Goal: Information Seeking & Learning: Compare options

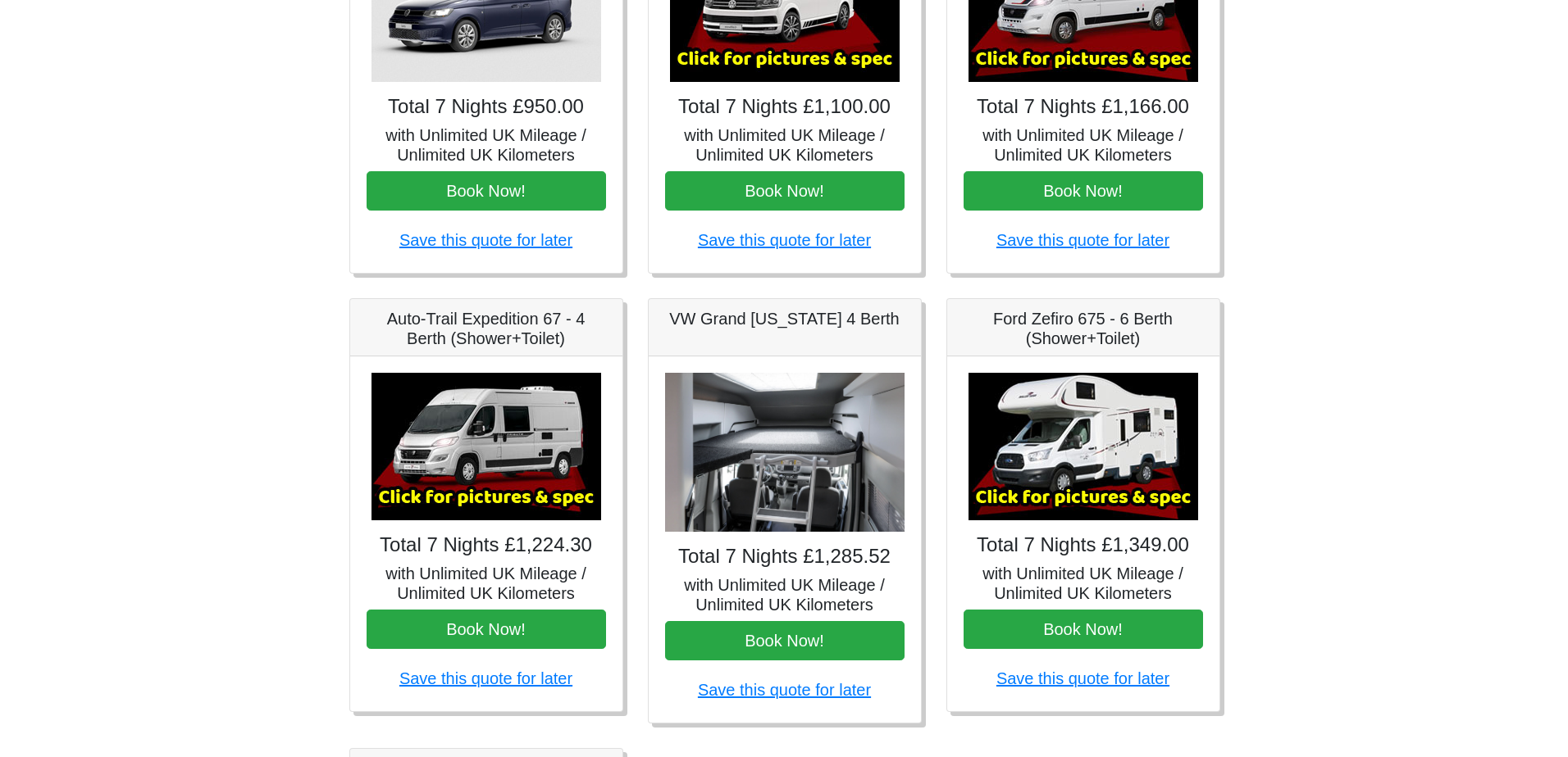
scroll to position [492, 0]
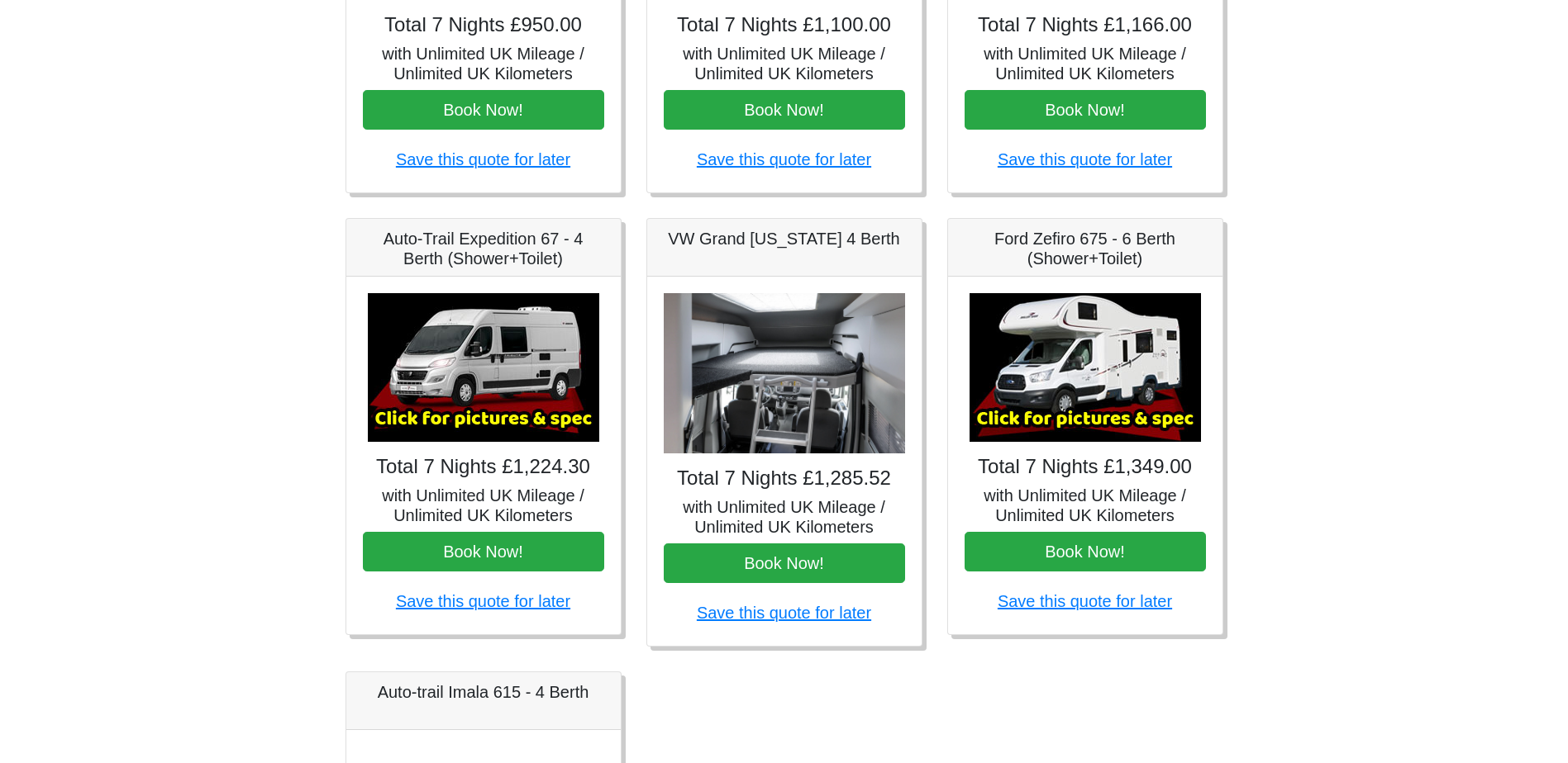
click at [490, 415] on img at bounding box center [483, 367] width 231 height 149
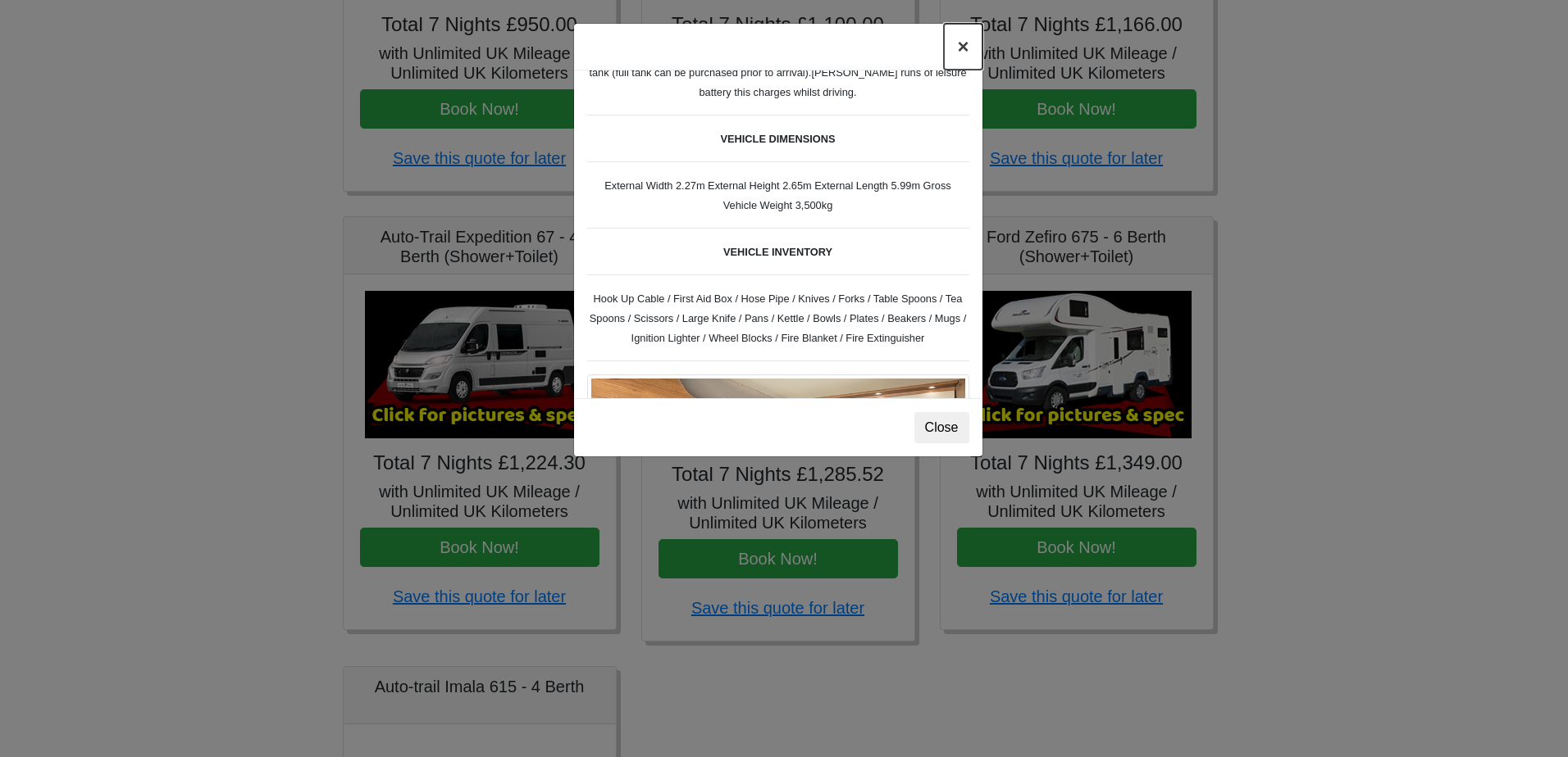
click at [967, 52] on button "×" at bounding box center [962, 47] width 38 height 46
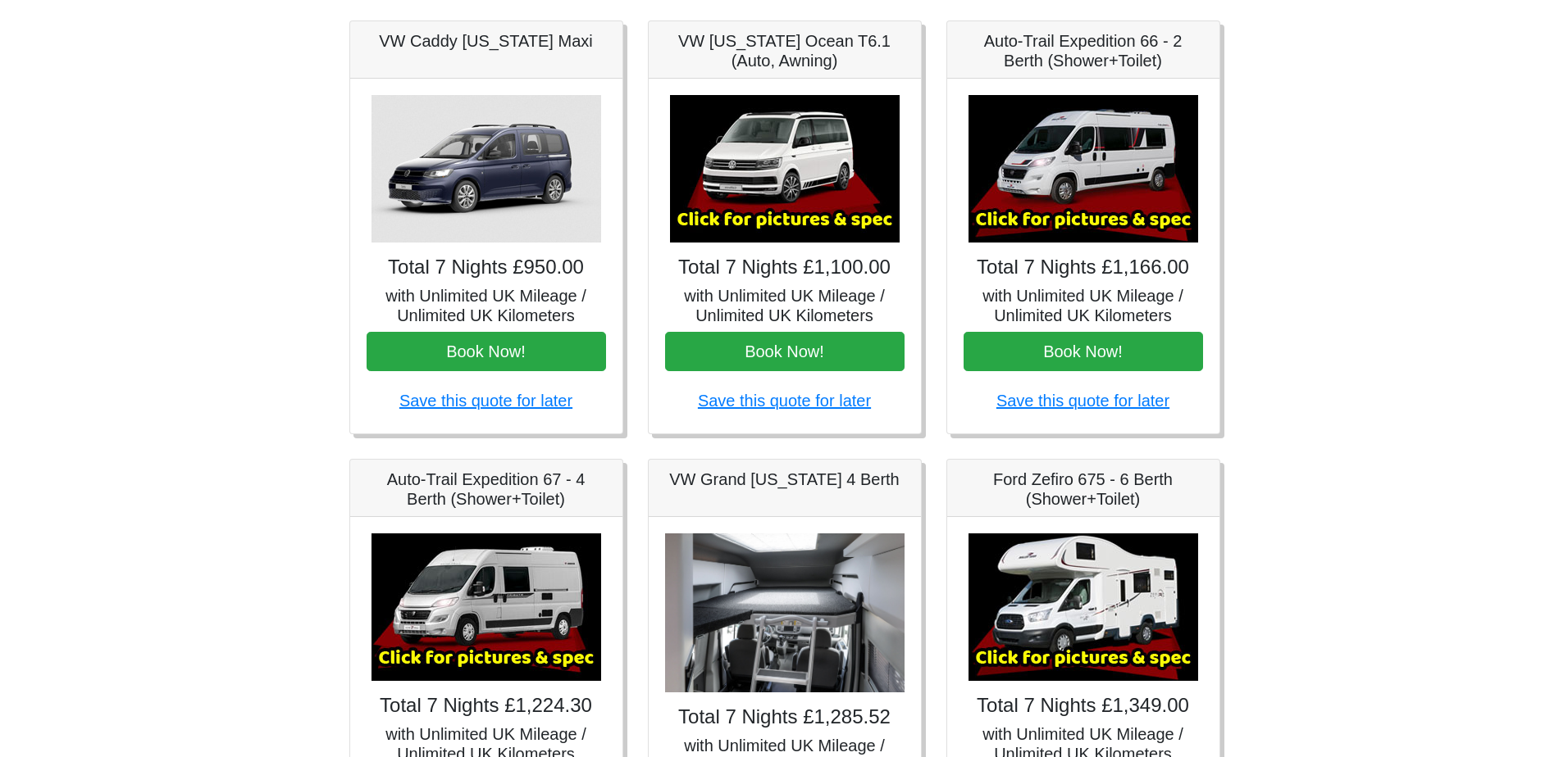
scroll to position [246, 0]
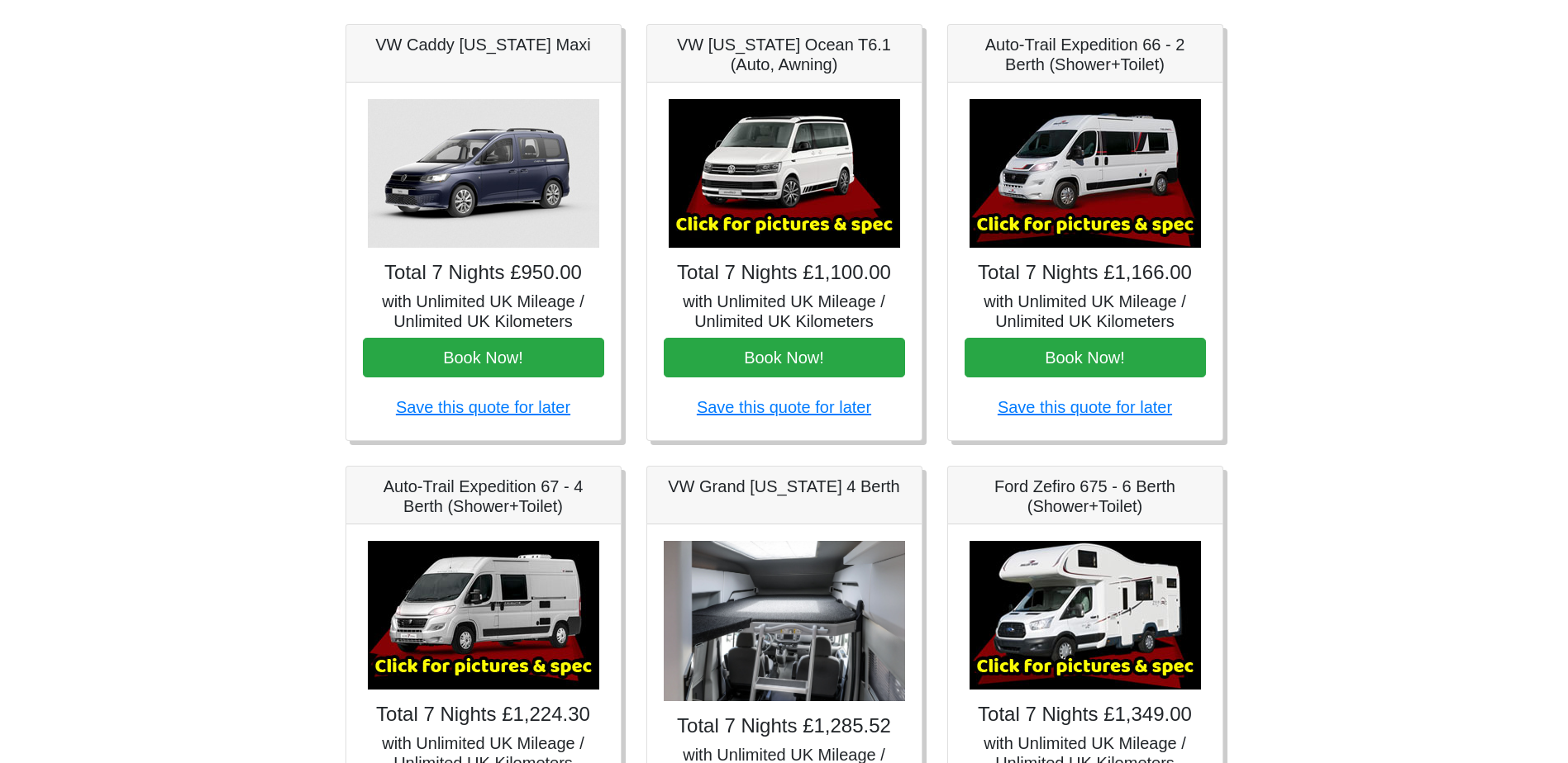
click at [1064, 220] on img at bounding box center [1085, 173] width 231 height 149
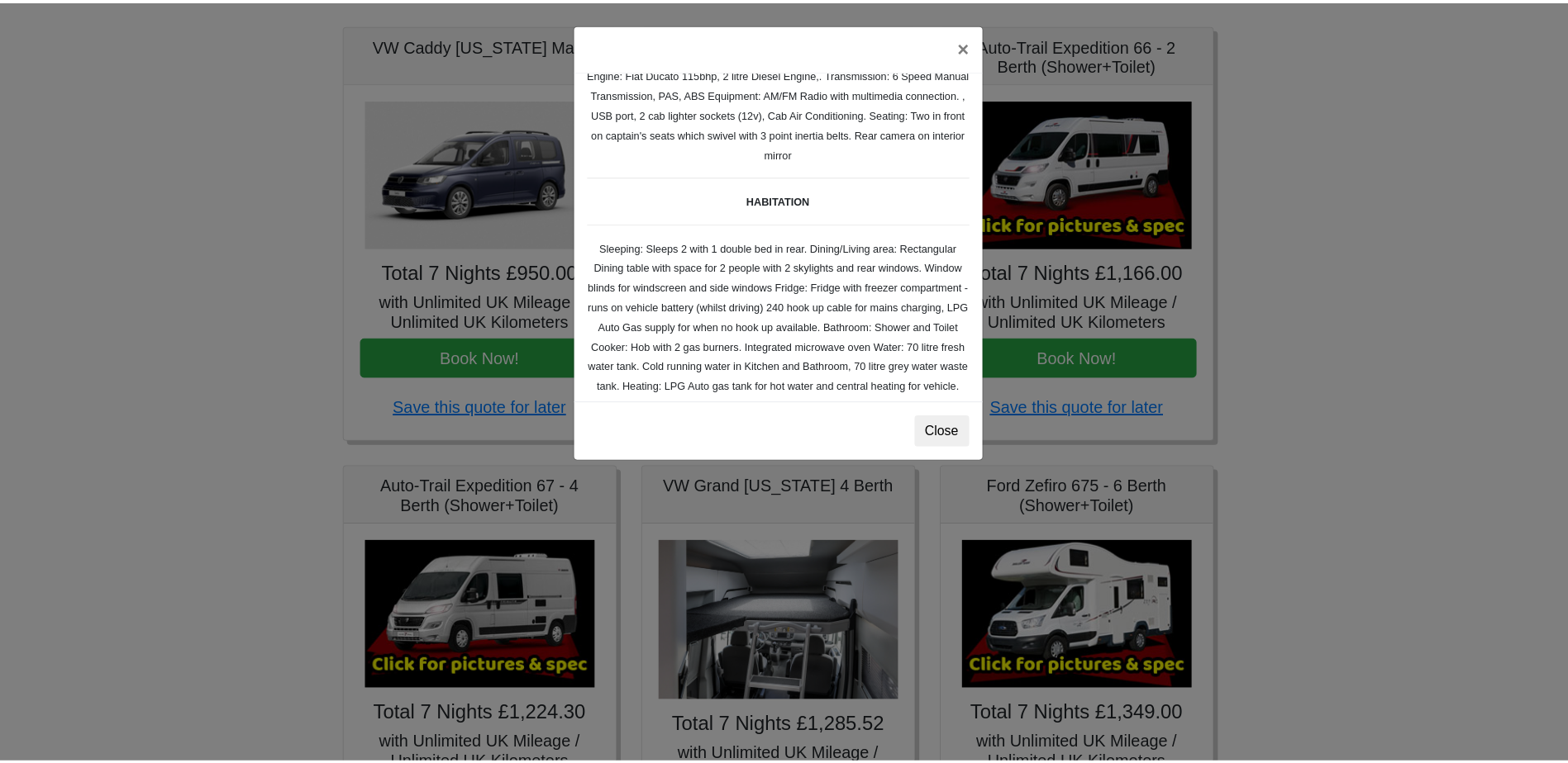
scroll to position [496, 0]
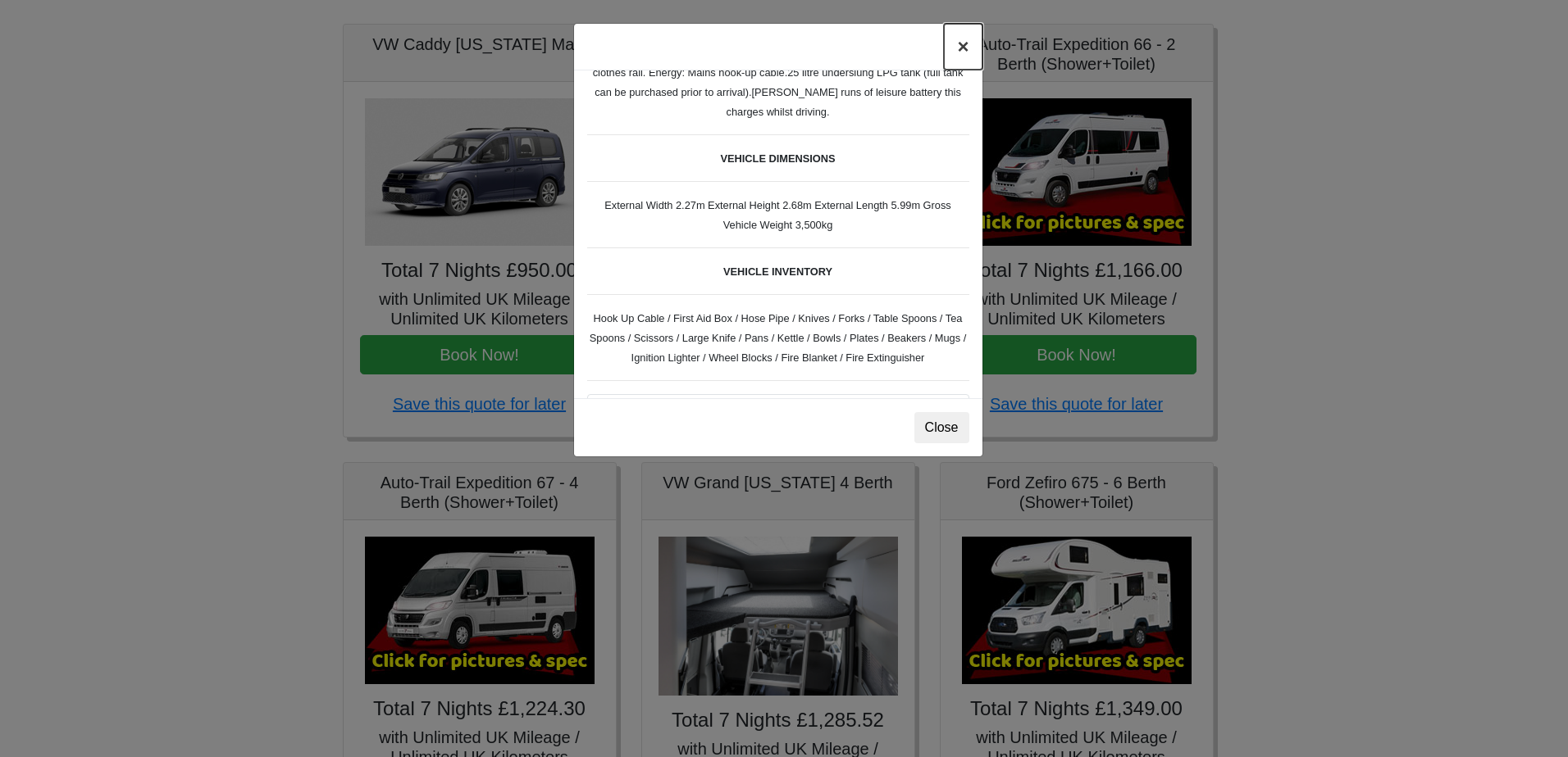
click at [954, 52] on button "×" at bounding box center [962, 47] width 38 height 46
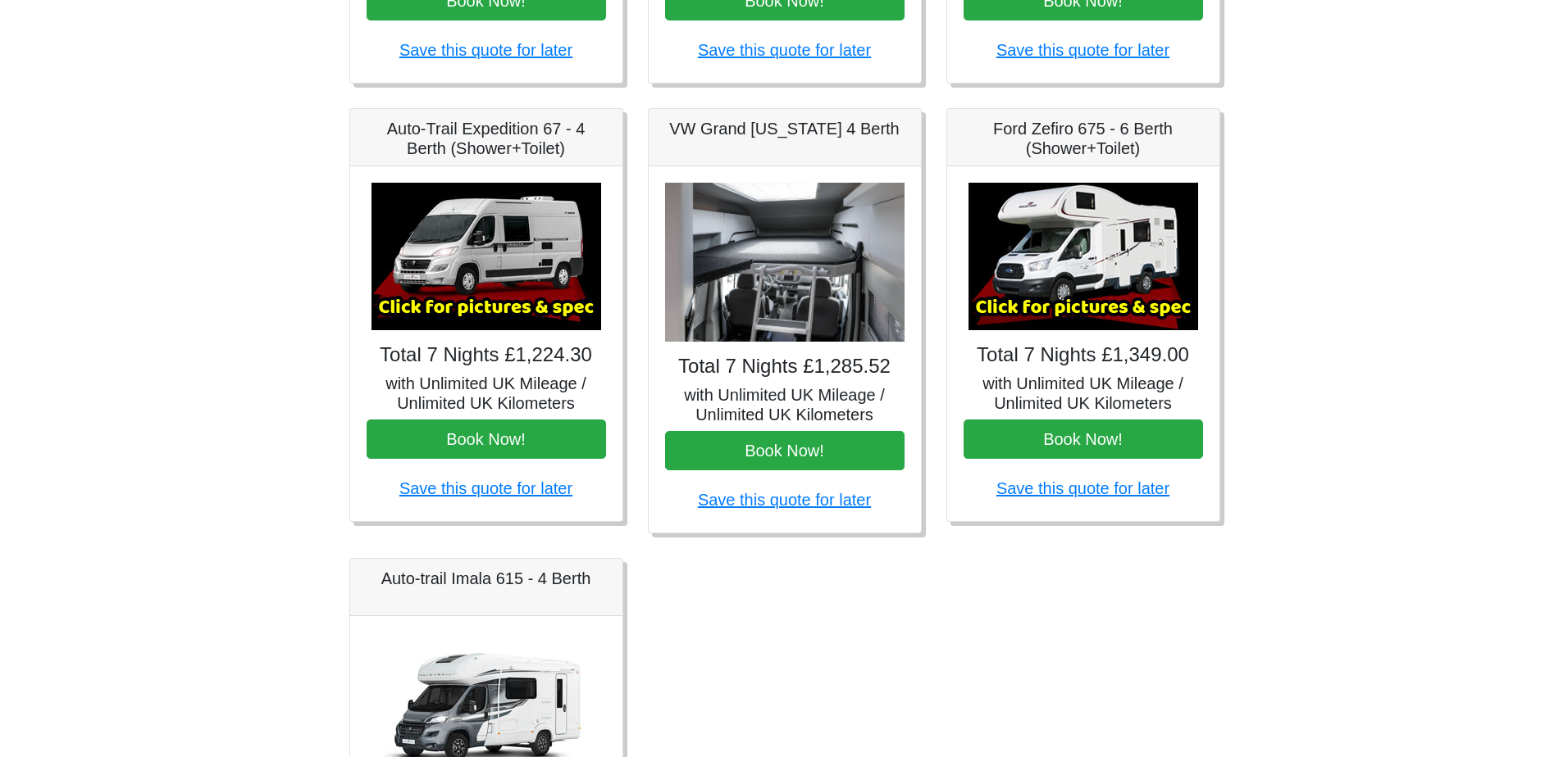
scroll to position [655, 0]
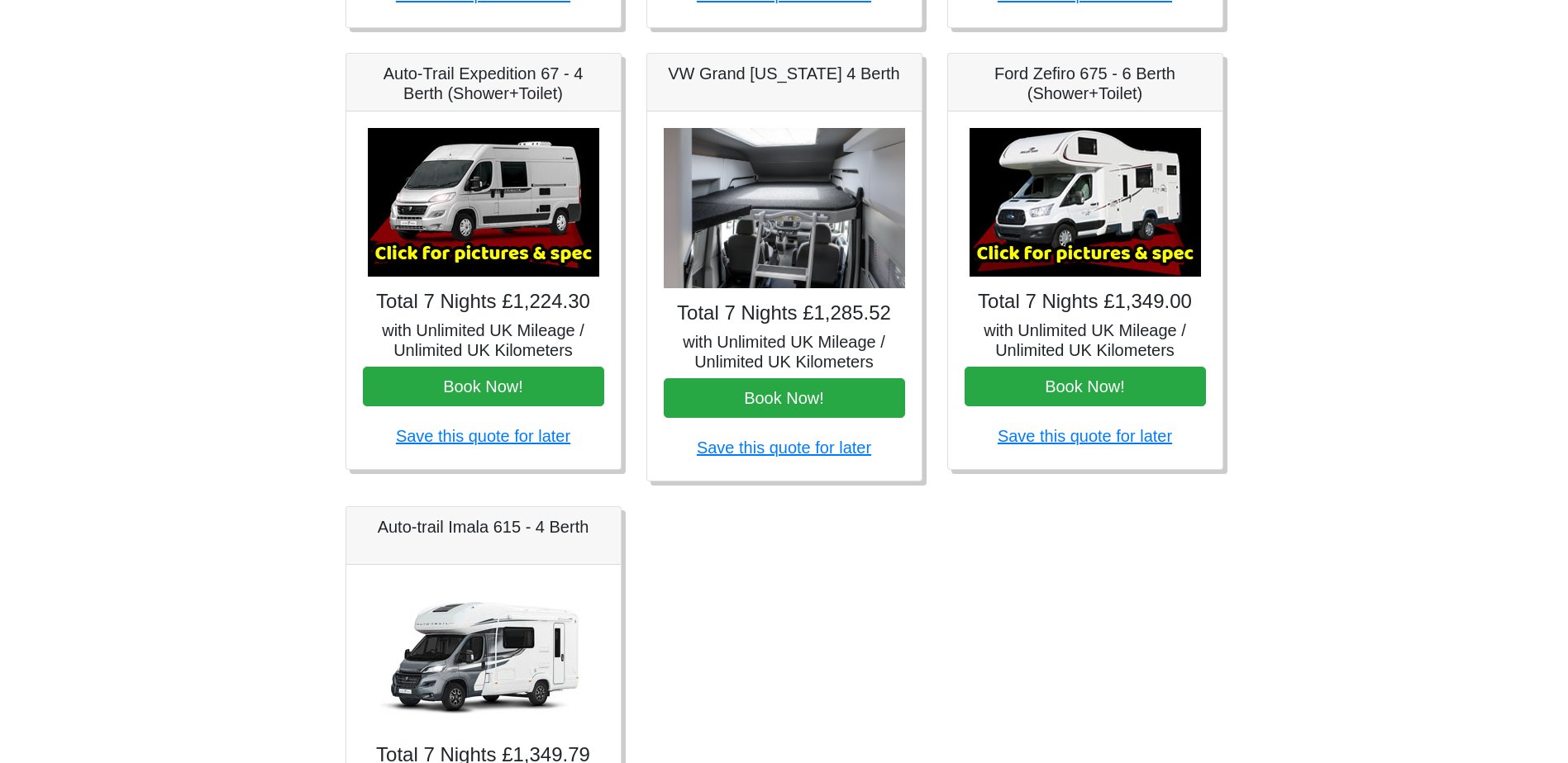
click at [1053, 262] on img at bounding box center [1085, 202] width 231 height 149
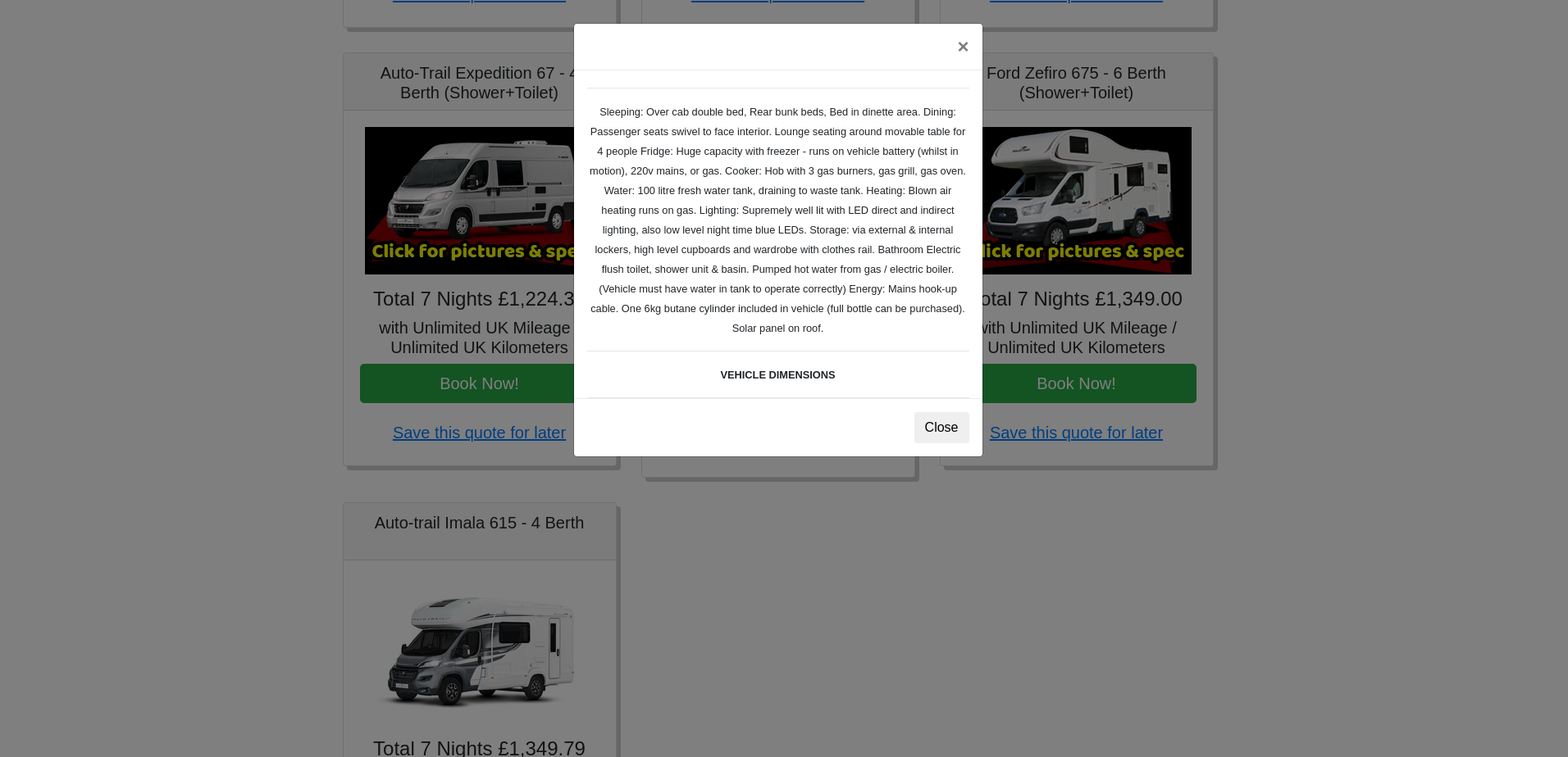
scroll to position [328, 0]
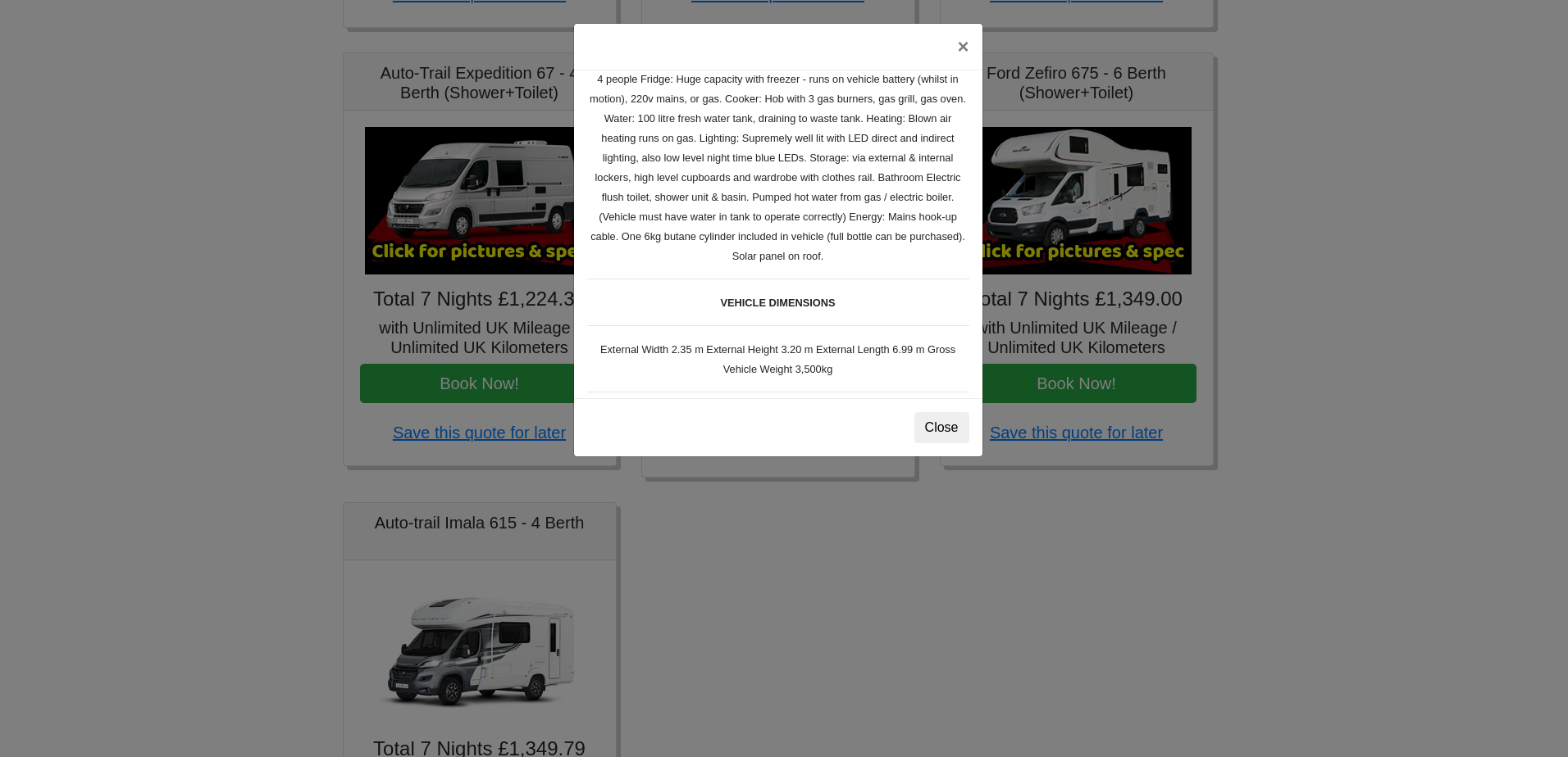
click at [865, 602] on div "× Ford Zefiro 675 Spec TECHNICAL DATA Engine: 2300cc, JTD, 130bhp. Diesel Trans…" at bounding box center [784, 378] width 1568 height 757
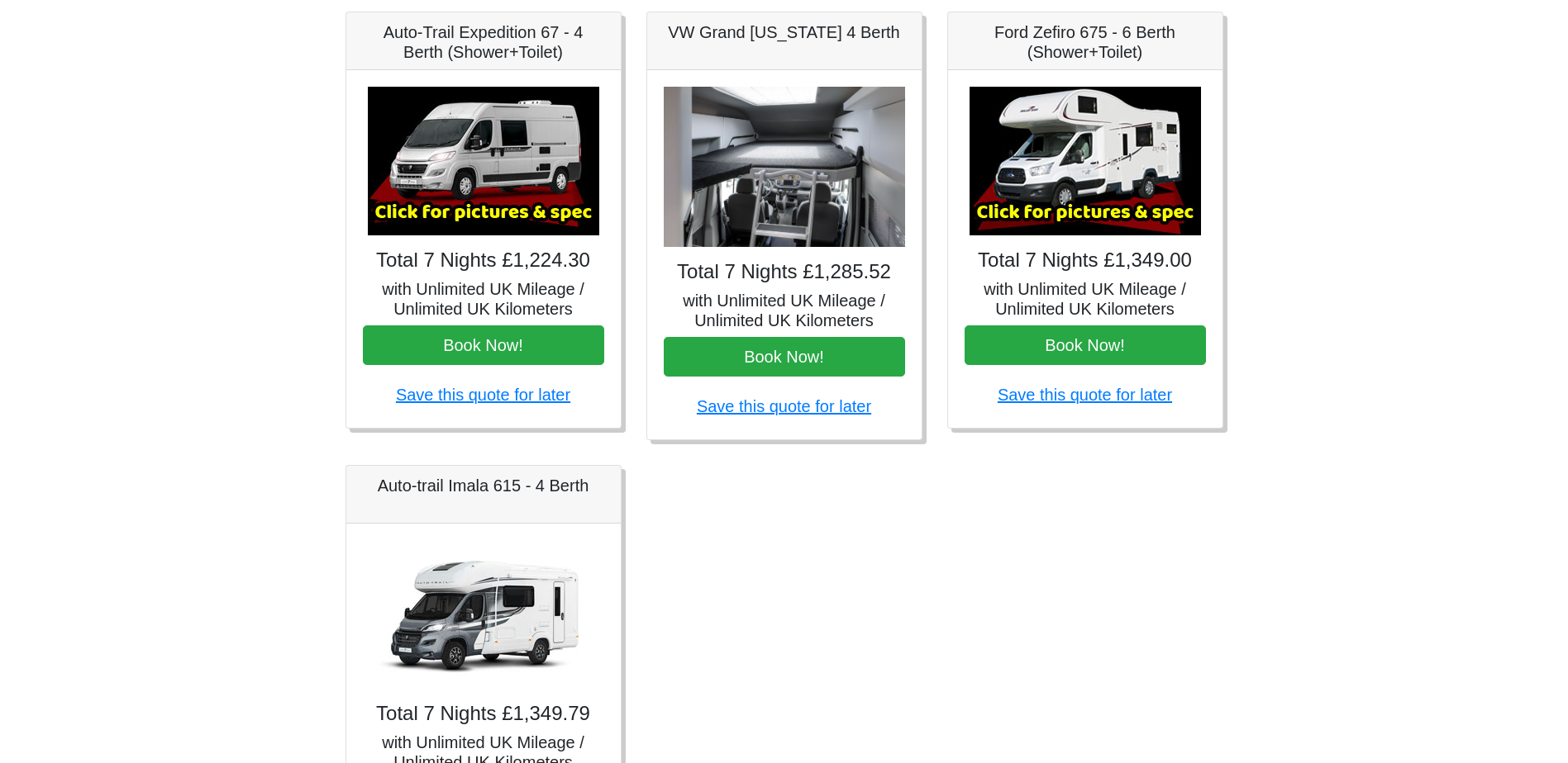
scroll to position [744, 0]
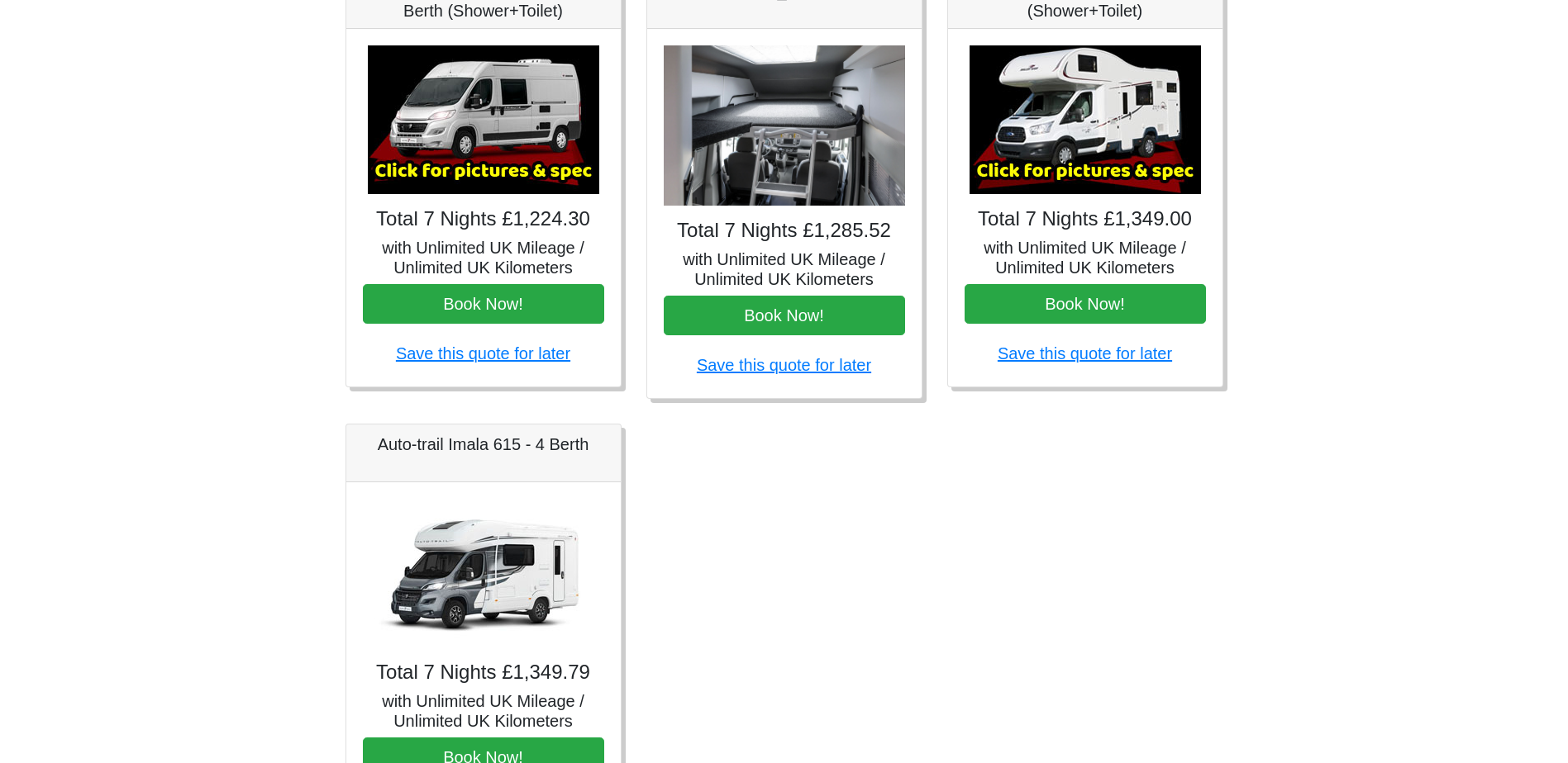
click at [527, 534] on img at bounding box center [483, 573] width 231 height 149
click at [523, 605] on img at bounding box center [483, 573] width 231 height 149
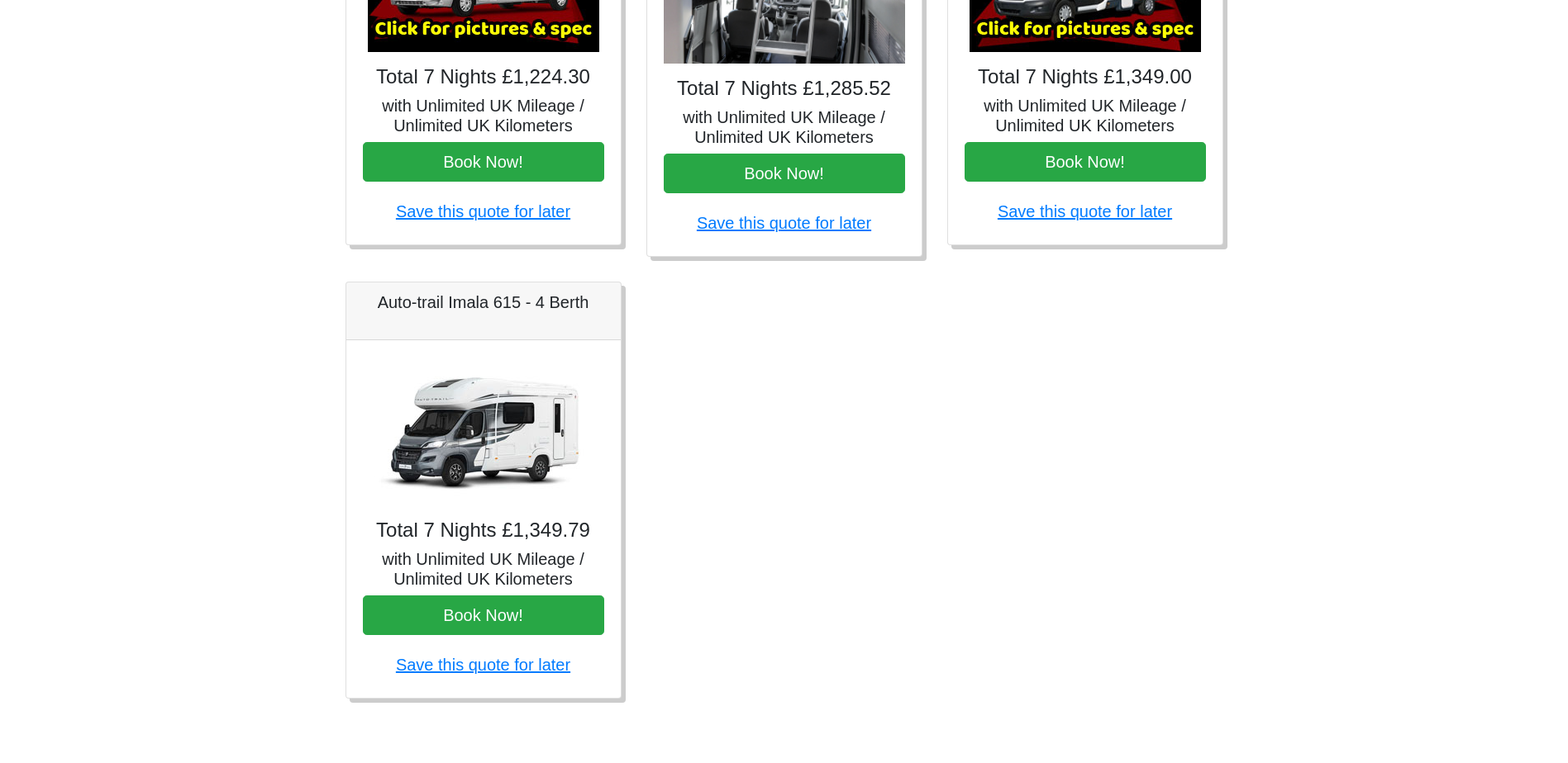
click at [799, 512] on div "Fiat 500 3DR Manual Total 7 Nights £185.00 with Unlimited UK Mileage / Unlimite…" at bounding box center [784, 55] width 903 height 1338
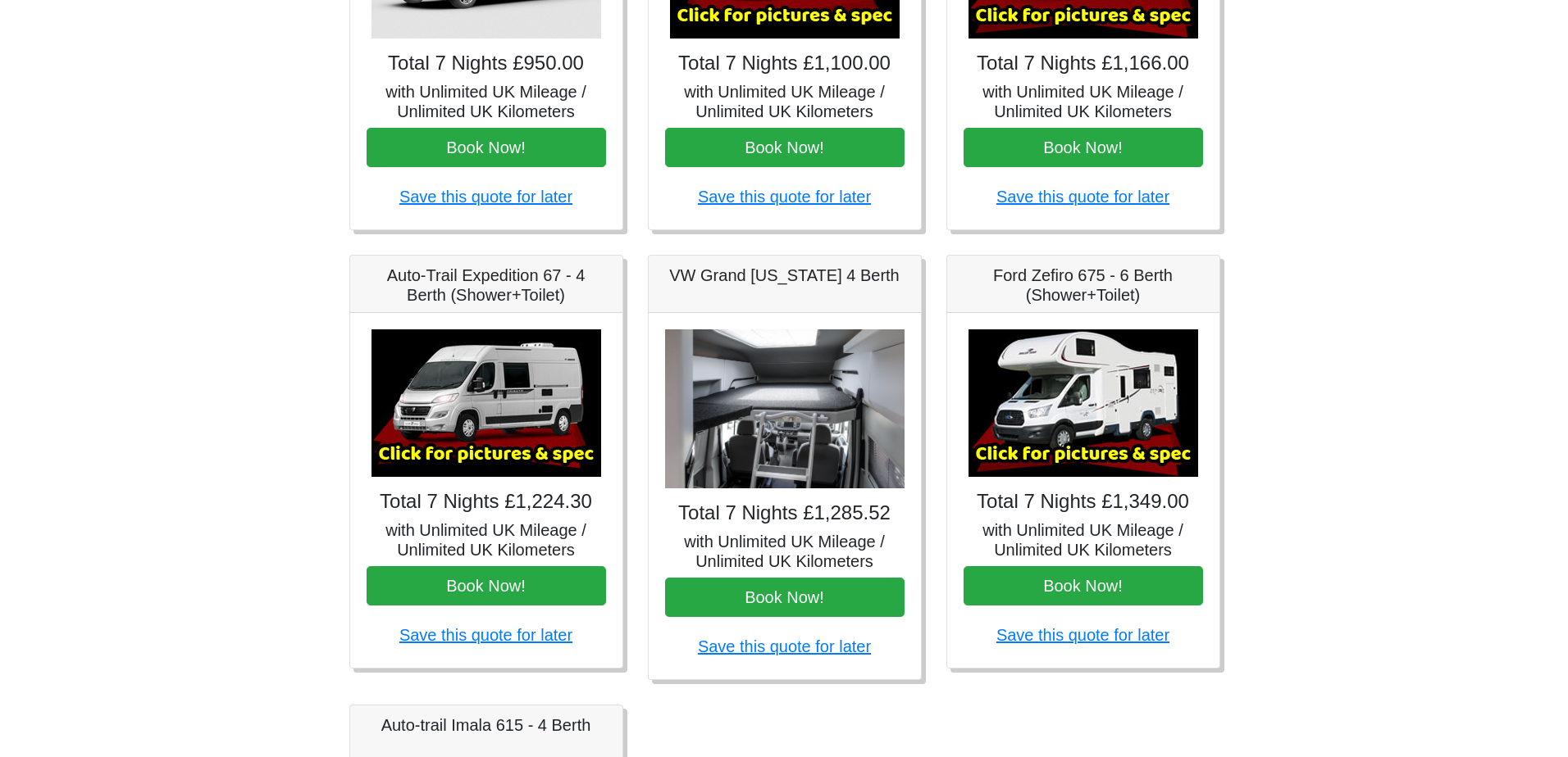
scroll to position [469, 0]
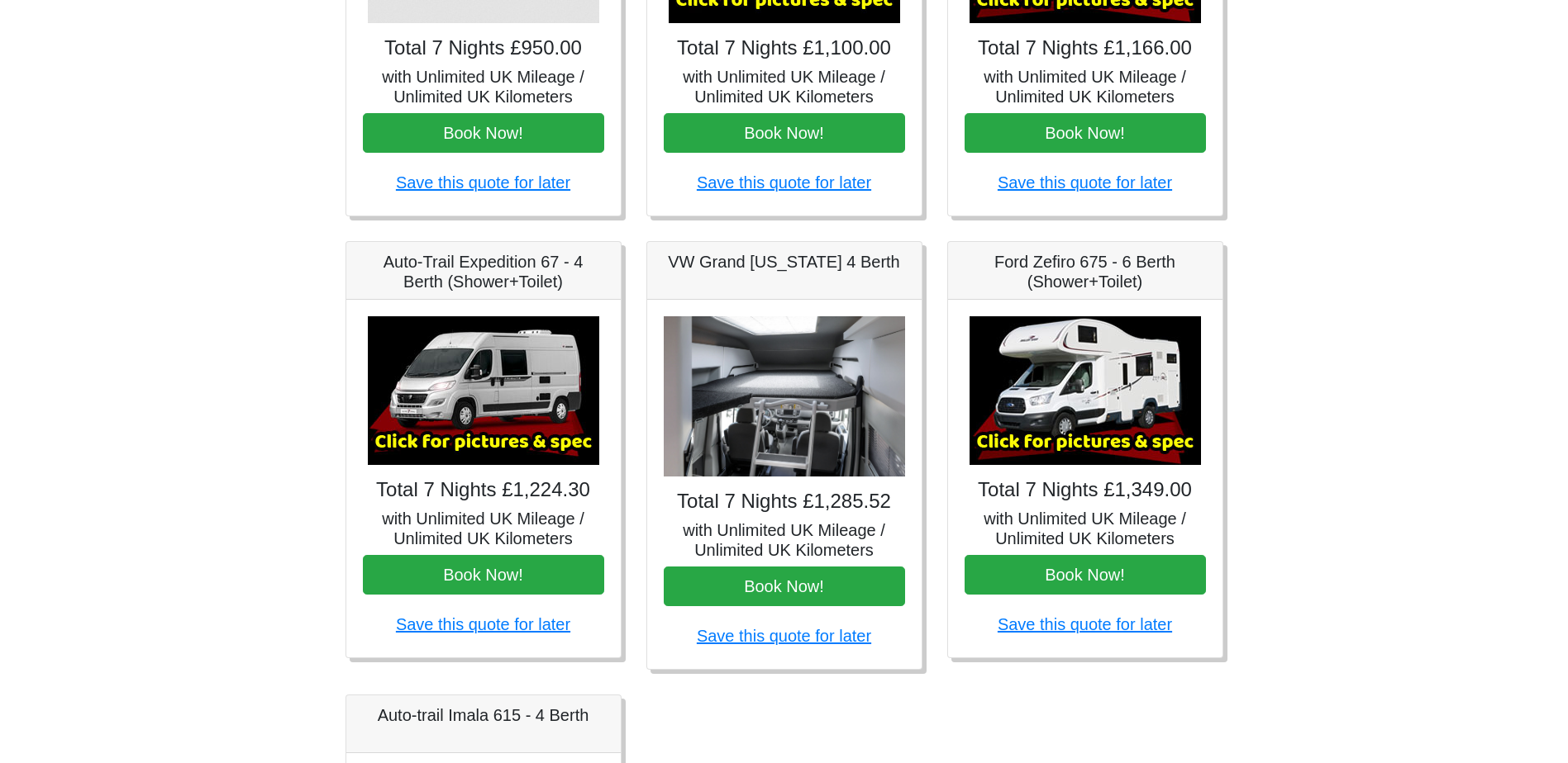
click at [446, 439] on img at bounding box center [483, 391] width 231 height 149
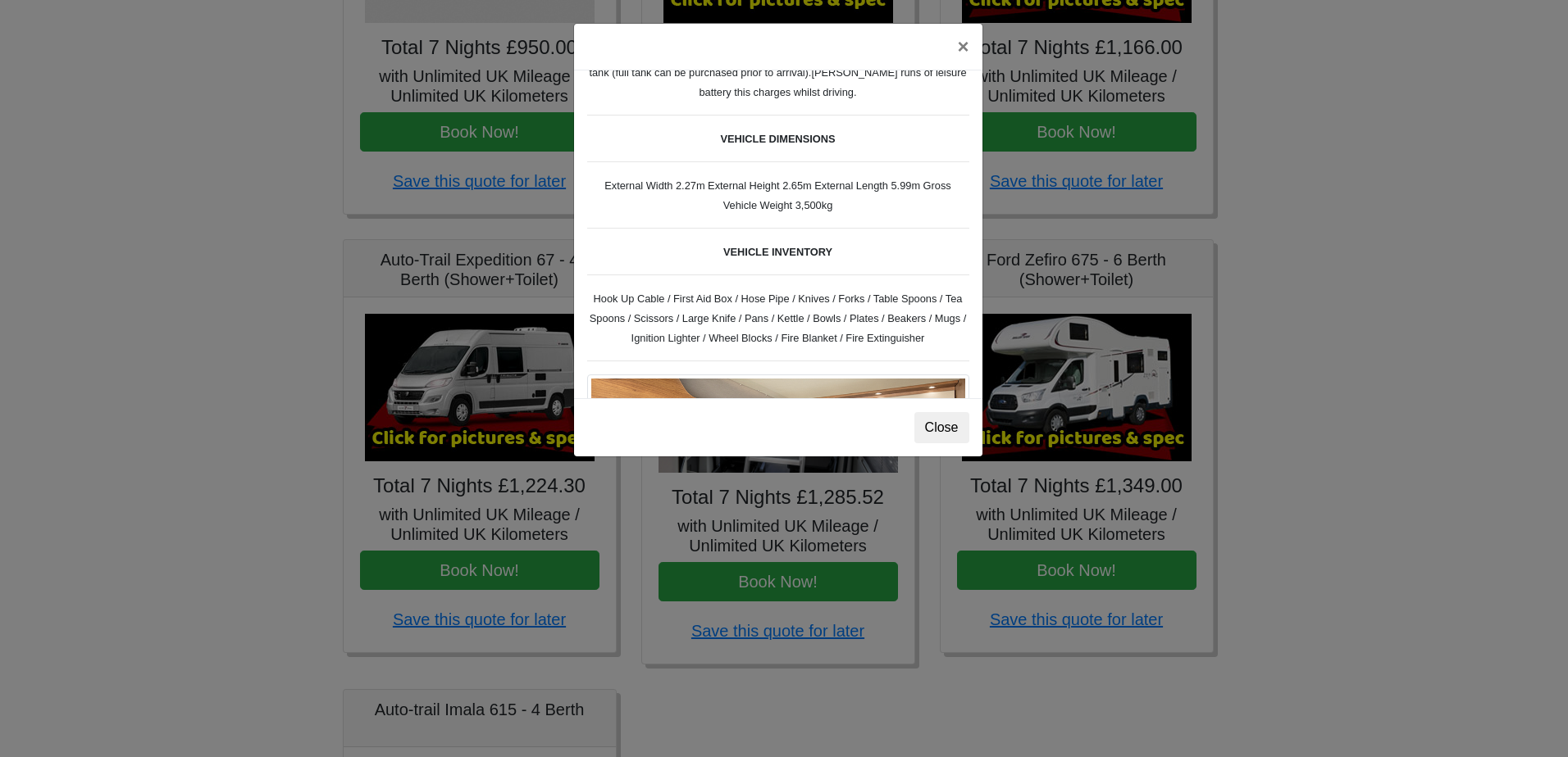
drag, startPoint x: 647, startPoint y: 187, endPoint x: 850, endPoint y: 204, distance: 203.7
click at [850, 204] on div "Auto-trail Tribute 669 Spec TECHNICAL DATA Engine: Fiat Ducato 115bhp, 2 litre …" at bounding box center [778, 235] width 408 height 328
copy small "xternal Width 2.27m External Height 2.65m External Length 5.99m Gross Vehicle W…"
click at [931, 215] on div "Auto-trail Tribute 669 Spec TECHNICAL DATA Engine: Fiat Ducato 115bhp, 2 litre …" at bounding box center [778, 235] width 408 height 328
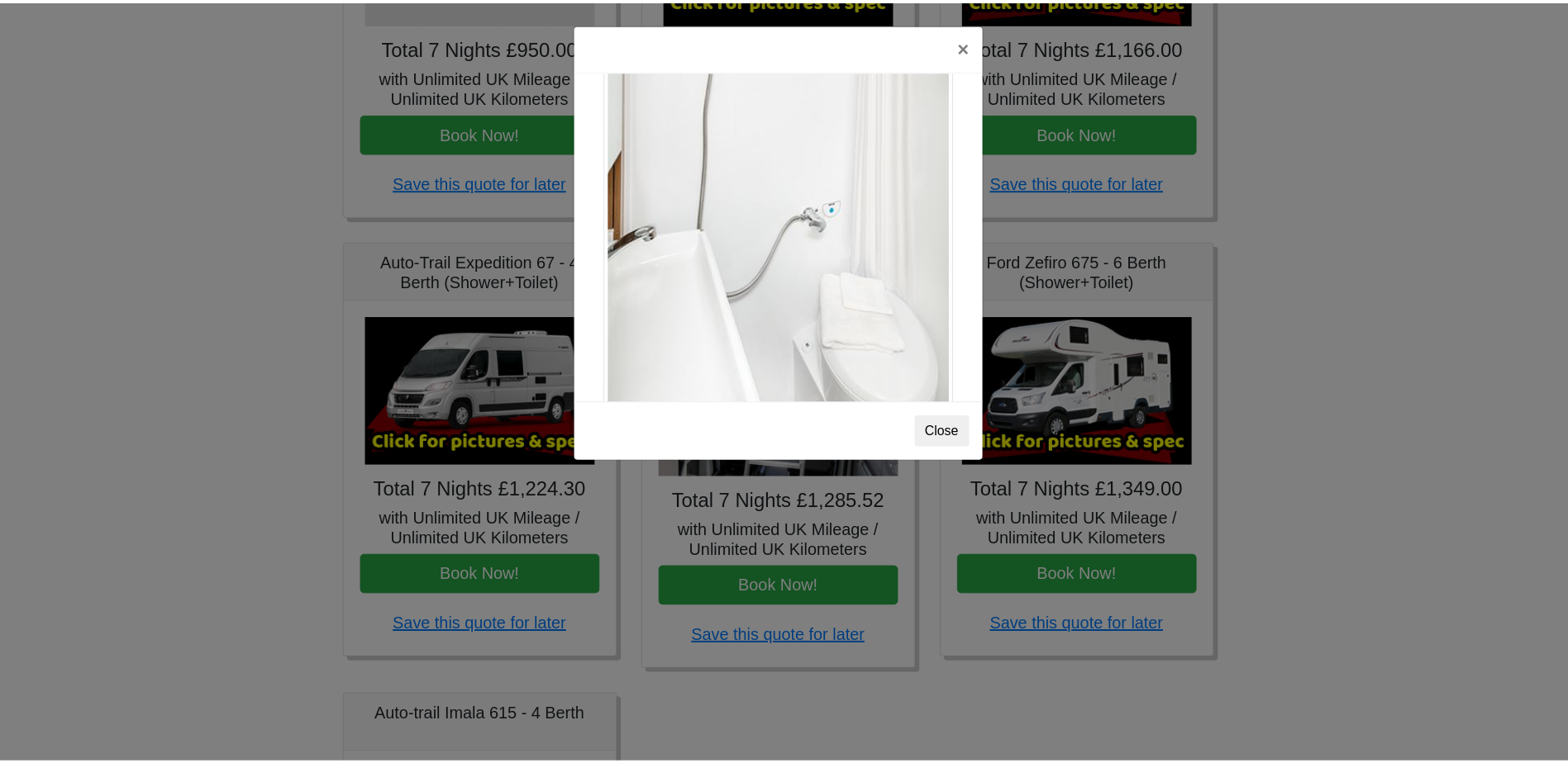
scroll to position [2236, 0]
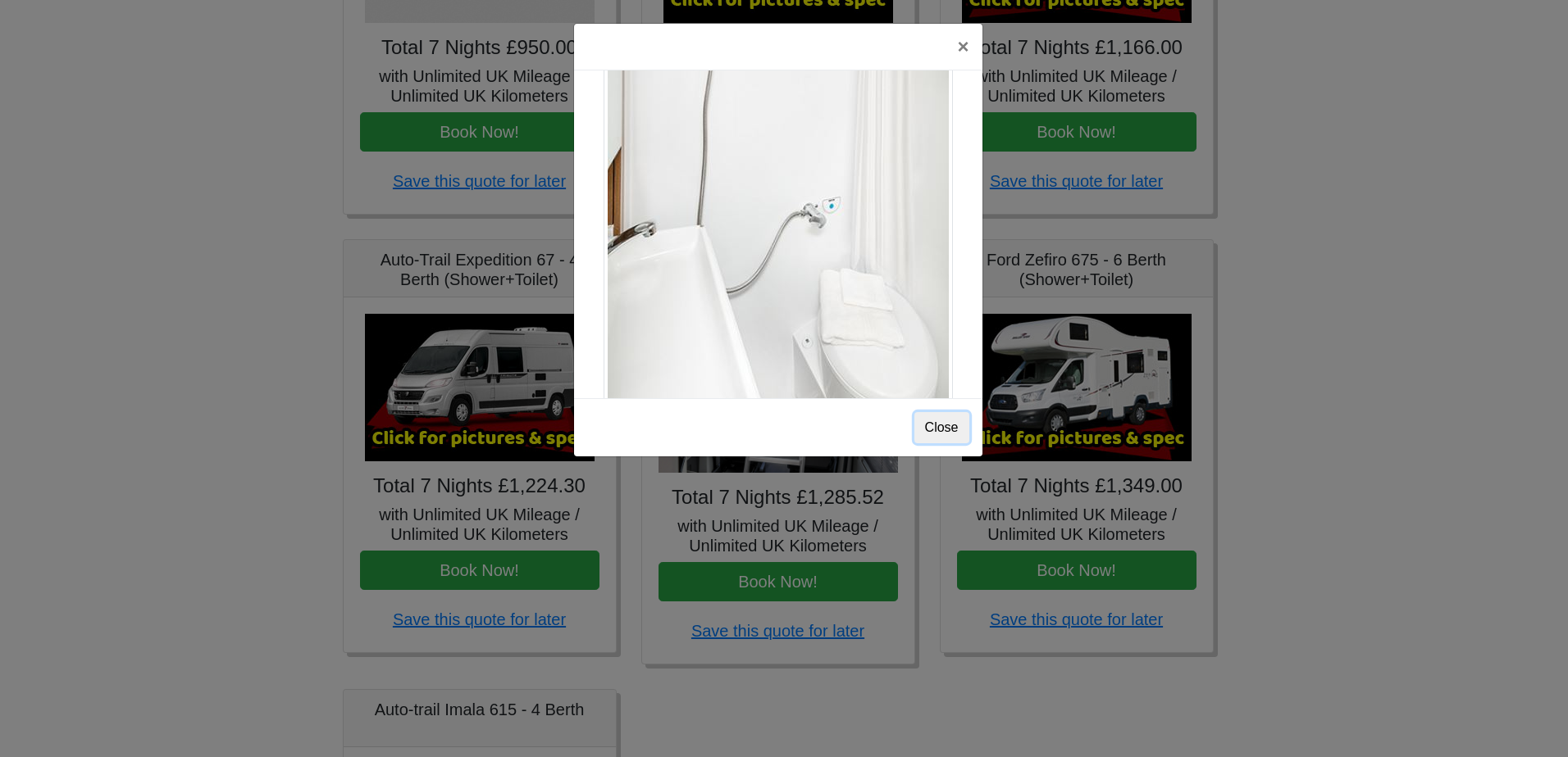
click at [940, 434] on button "Close" at bounding box center [942, 428] width 55 height 31
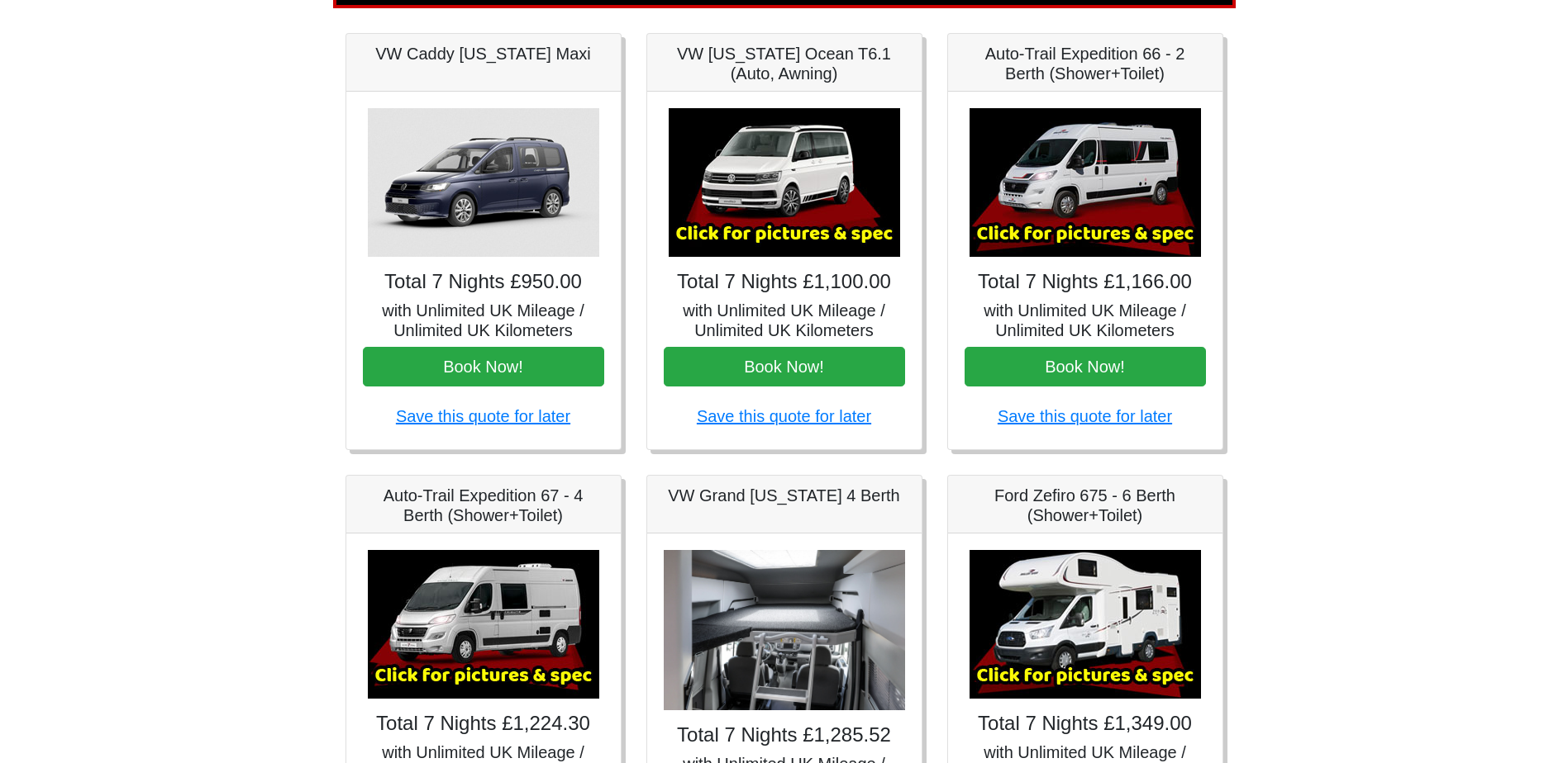
scroll to position [0, 0]
